Goal: Task Accomplishment & Management: Complete application form

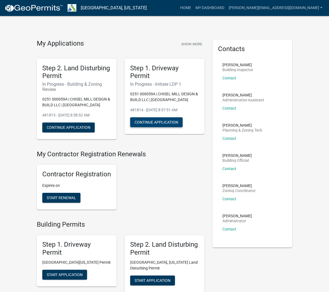
click at [164, 126] on button "Continue Application" at bounding box center [156, 122] width 52 height 10
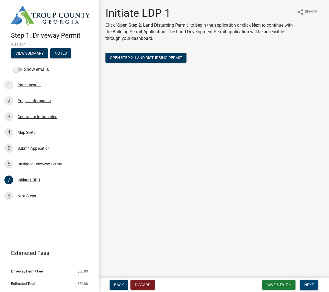
click at [309, 286] on span "Next" at bounding box center [310, 285] width 10 height 4
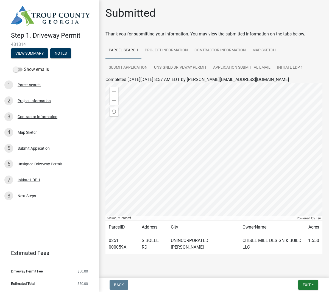
scroll to position [4, 0]
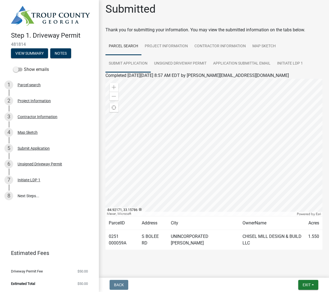
click at [123, 64] on link "Submit Application" at bounding box center [128, 64] width 45 height 18
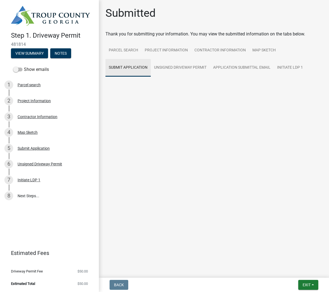
scroll to position [0, 0]
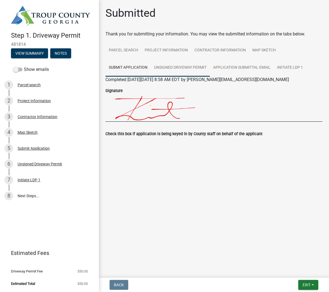
click at [174, 68] on link "Unsigned Driveway Permit" at bounding box center [180, 68] width 59 height 18
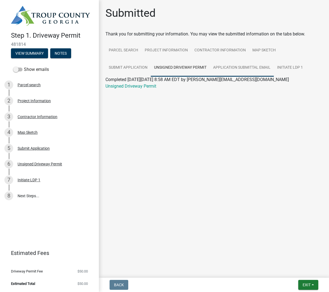
click at [226, 70] on link "Application Submittal Email" at bounding box center [242, 68] width 64 height 18
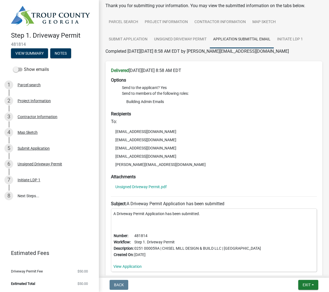
scroll to position [23, 0]
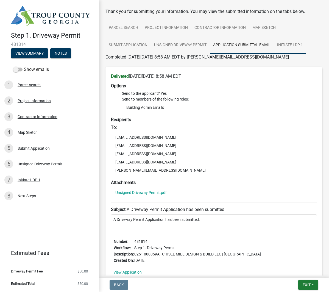
click at [292, 46] on link "Initiate LDP 1" at bounding box center [290, 46] width 32 height 18
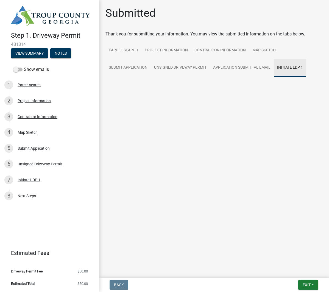
scroll to position [0, 0]
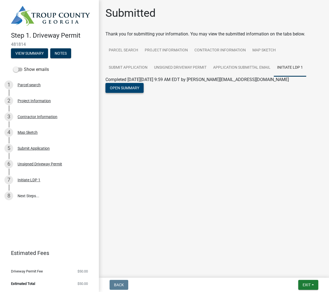
click at [129, 88] on button "Open Summary" at bounding box center [125, 88] width 38 height 10
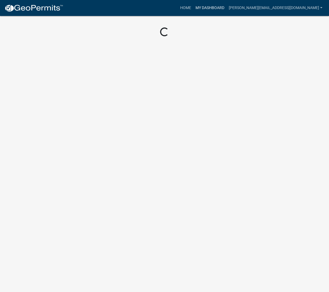
click at [227, 7] on link "My Dashboard" at bounding box center [209, 8] width 33 height 10
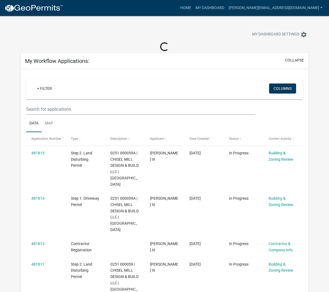
click at [227, 15] on nav "more_horiz Home My Dashboard [PERSON_NAME][EMAIL_ADDRESS][DOMAIN_NAME] Account …" at bounding box center [164, 8] width 329 height 16
click at [193, 9] on link "Home" at bounding box center [185, 8] width 15 height 10
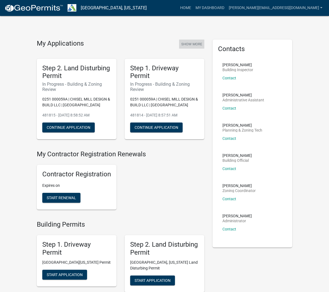
click at [190, 44] on button "Show More" at bounding box center [191, 44] width 25 height 9
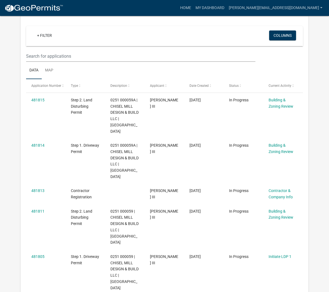
scroll to position [44, 0]
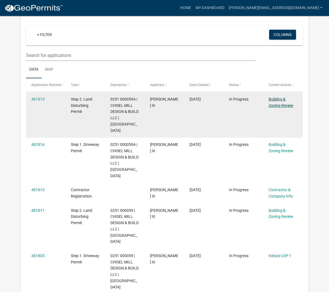
click at [287, 103] on link "Building & Zoning Review" at bounding box center [281, 102] width 25 height 11
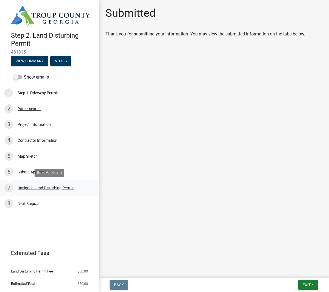
click at [52, 187] on div "Unsigned Land Disturbing Permit" at bounding box center [46, 188] width 56 height 4
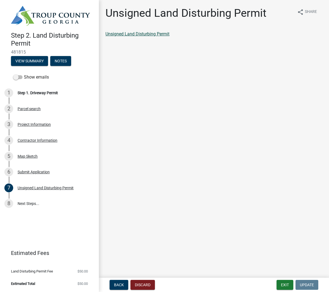
click at [132, 35] on link "Unsigned Land Disturbing Permit" at bounding box center [138, 33] width 64 height 5
click at [29, 173] on div "Submit Application" at bounding box center [34, 172] width 32 height 4
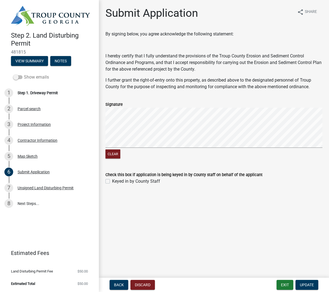
click at [18, 78] on span at bounding box center [17, 77] width 9 height 4
click at [24, 74] on input "Show emails" at bounding box center [24, 74] width 0 height 0
click at [21, 77] on span at bounding box center [17, 77] width 9 height 4
click at [24, 74] on input "Show emails" at bounding box center [24, 74] width 0 height 0
click at [43, 187] on div "Unsigned Land Disturbing Permit" at bounding box center [46, 188] width 56 height 4
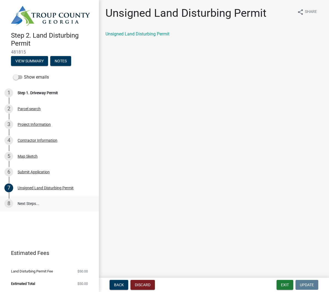
click at [9, 200] on div "8" at bounding box center [8, 203] width 9 height 9
click at [25, 205] on link "8 Next Steps..." at bounding box center [49, 204] width 99 height 16
click at [22, 203] on link "8 Next Steps..." at bounding box center [49, 204] width 99 height 16
click at [8, 204] on div "8" at bounding box center [8, 203] width 9 height 9
click at [33, 77] on label "Show emails" at bounding box center [31, 77] width 36 height 7
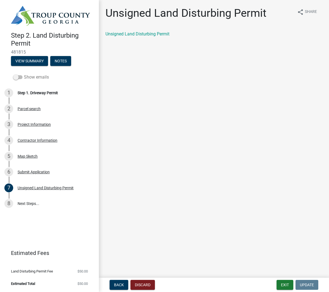
click at [24, 74] on input "Show emails" at bounding box center [24, 74] width 0 height 0
click at [34, 205] on div "Application Submittal Email" at bounding box center [41, 204] width 47 height 4
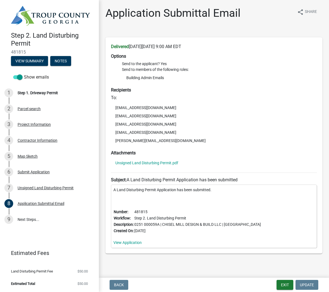
drag, startPoint x: 115, startPoint y: 108, endPoint x: 180, endPoint y: 131, distance: 68.3
click at [177, 131] on ul "[EMAIL_ADDRESS][DOMAIN_NAME] [EMAIL_ADDRESS][DOMAIN_NAME] [EMAIL_ADDRESS][DOMAI…" at bounding box center [214, 124] width 206 height 43
copy ul "[EMAIL_ADDRESS][DOMAIN_NAME] [EMAIL_ADDRESS][DOMAIN_NAME] [EMAIL_ADDRESS][DOMAI…"
click at [27, 109] on div "Parcel search" at bounding box center [29, 109] width 23 height 4
